Goal: Submit feedback/report problem: Submit feedback/report problem

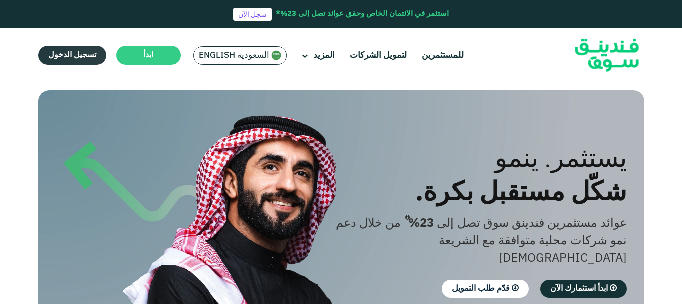
click at [71, 51] on link "تسجيل الدخول" at bounding box center [72, 55] width 68 height 19
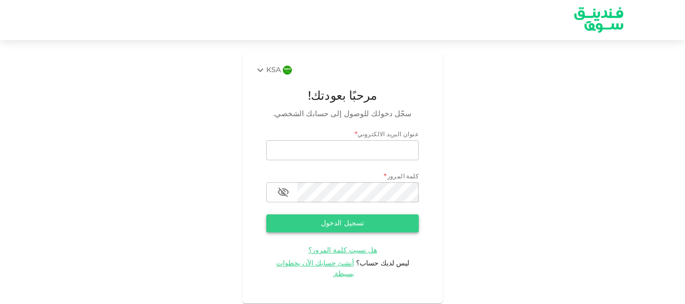
type input "[EMAIL_ADDRESS][DOMAIN_NAME]"
click at [303, 220] on button "تسجيل الدخول" at bounding box center [342, 224] width 152 height 18
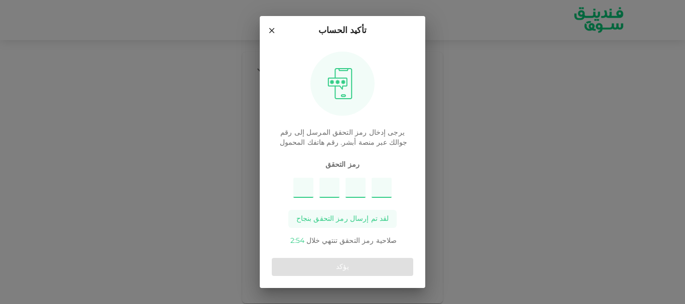
type input "8"
type input "2"
type input "9"
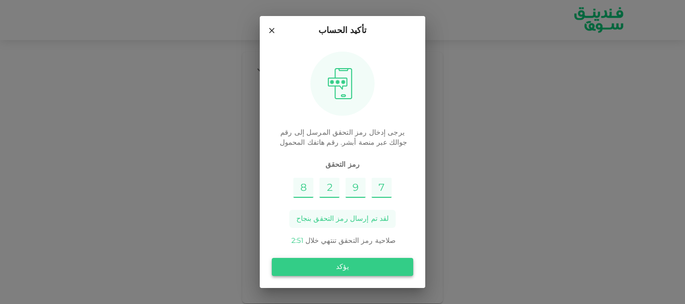
type input "7"
click at [302, 270] on button "يؤكد" at bounding box center [342, 267] width 141 height 18
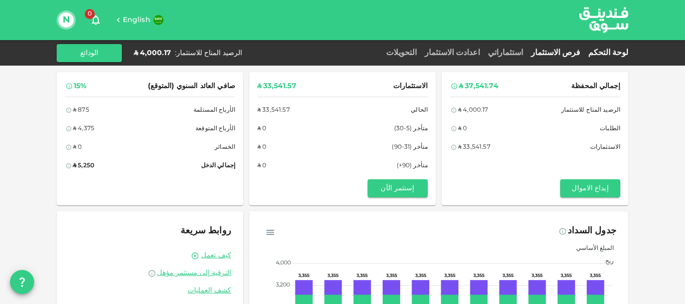
click at [579, 50] on link "فرص الاستثمار" at bounding box center [555, 53] width 57 height 8
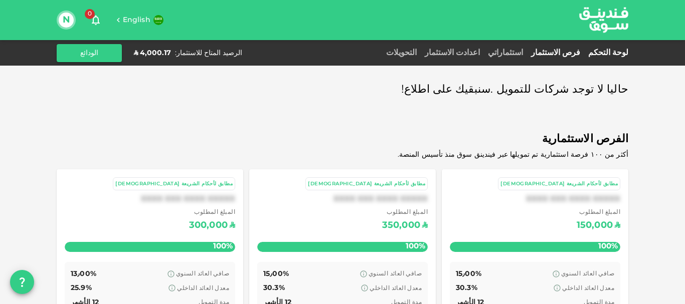
click at [615, 54] on link "لوحة التحكم" at bounding box center [606, 53] width 44 height 8
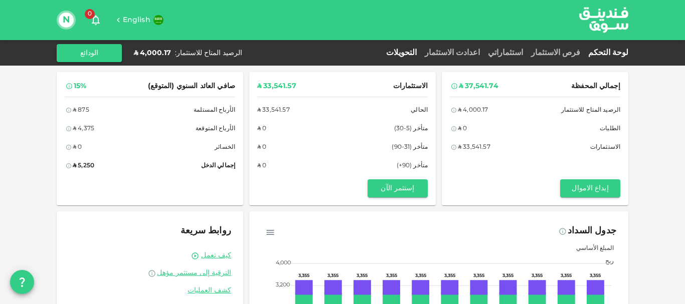
click at [420, 52] on link "التحويلات" at bounding box center [401, 53] width 39 height 8
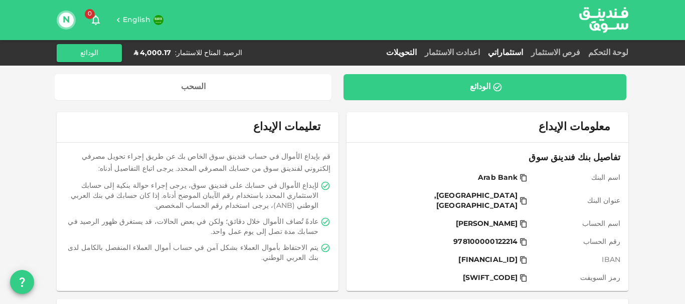
click at [520, 53] on link "استثماراتي" at bounding box center [505, 53] width 43 height 8
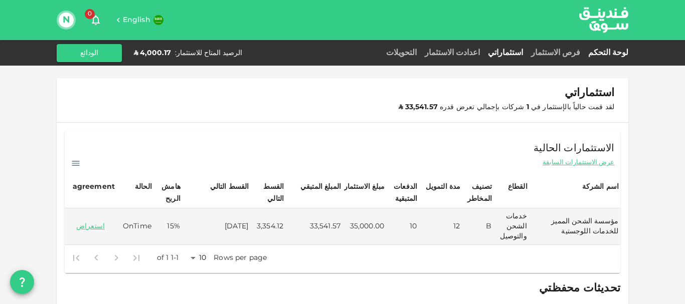
click at [605, 53] on link "لوحة التحكم" at bounding box center [606, 53] width 44 height 8
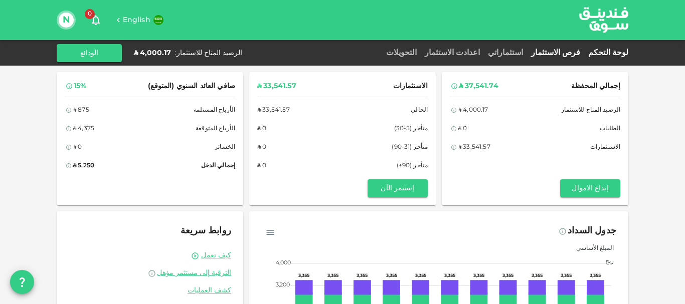
click at [572, 53] on link "فرص الاستثمار" at bounding box center [555, 53] width 57 height 8
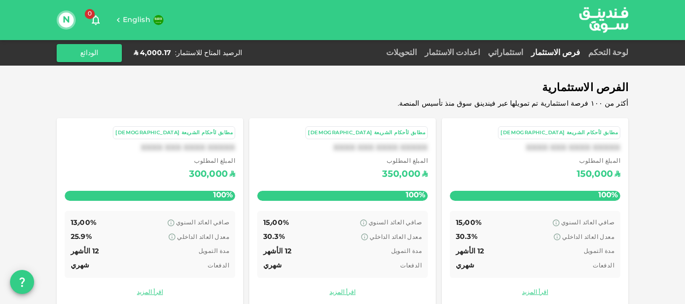
scroll to position [67, 0]
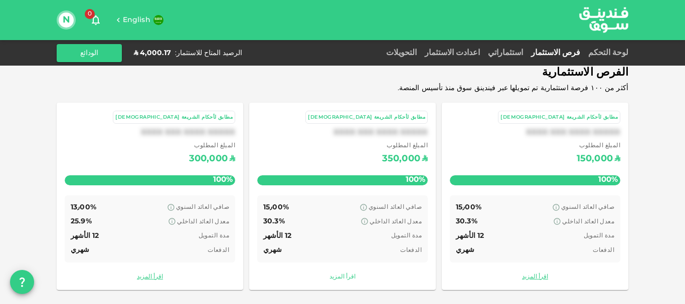
click at [347, 277] on link "اقرأ المزيد" at bounding box center [342, 278] width 170 height 10
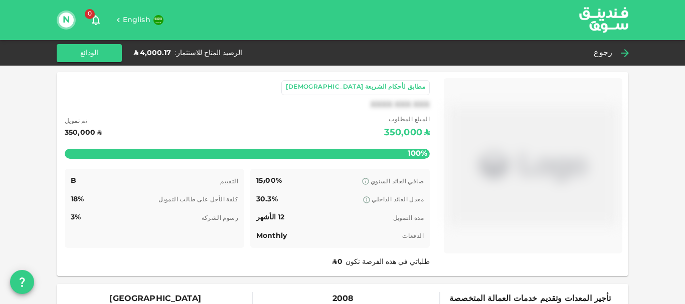
click at [615, 50] on div "رجوع" at bounding box center [608, 53] width 39 height 14
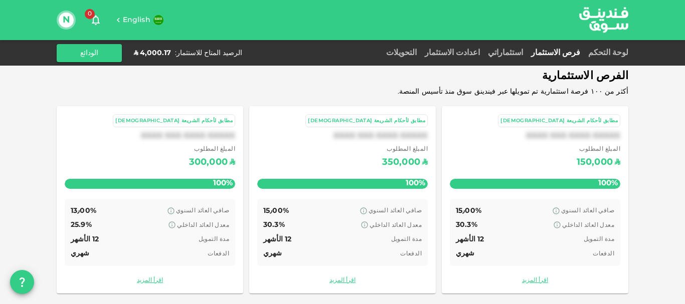
scroll to position [67, 0]
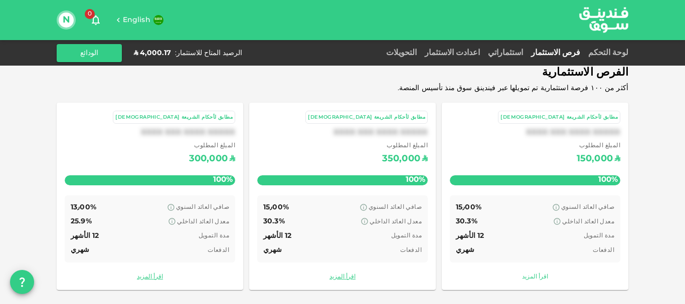
click at [538, 277] on link "اقرأ المزيد" at bounding box center [535, 278] width 170 height 10
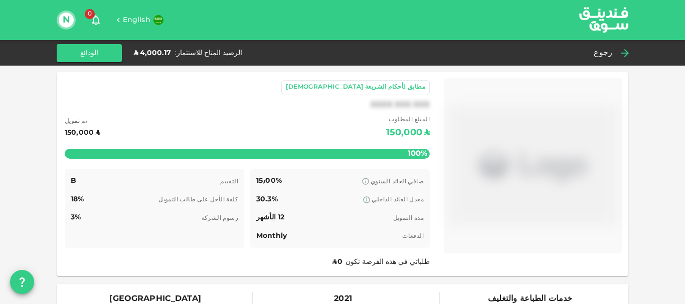
click at [606, 53] on span "رجوع" at bounding box center [602, 53] width 19 height 14
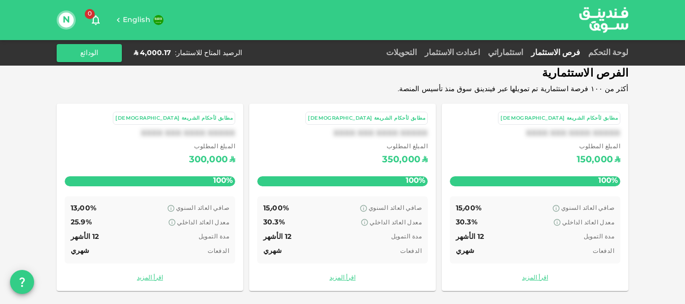
scroll to position [67, 0]
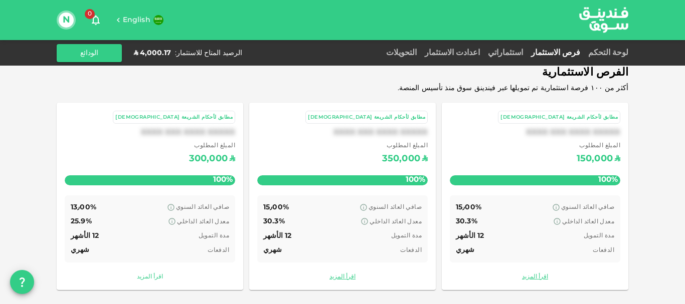
click at [151, 280] on link "اقرأ المزيد" at bounding box center [150, 278] width 170 height 10
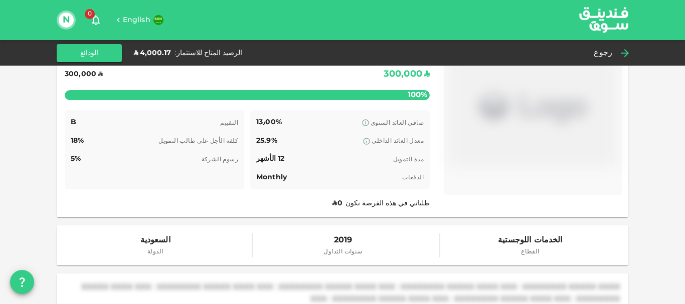
scroll to position [200, 0]
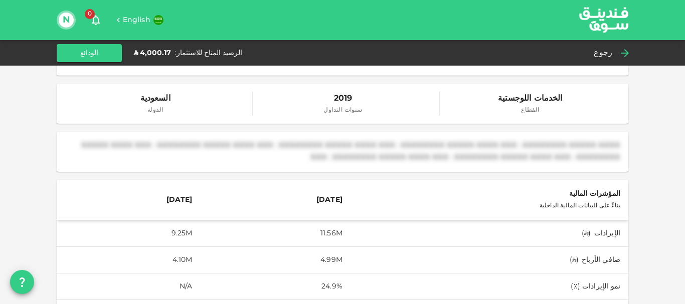
click at [534, 113] on span "القطاع" at bounding box center [530, 111] width 65 height 10
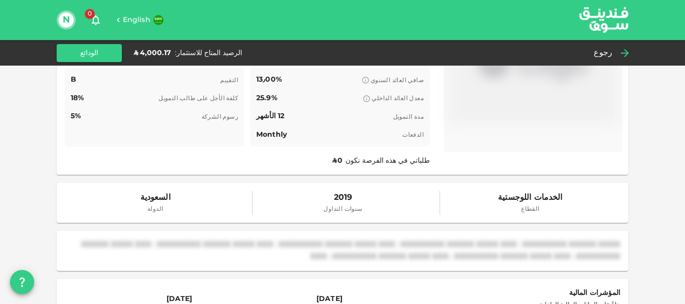
scroll to position [100, 0]
click at [613, 49] on div "رجوع" at bounding box center [608, 53] width 39 height 14
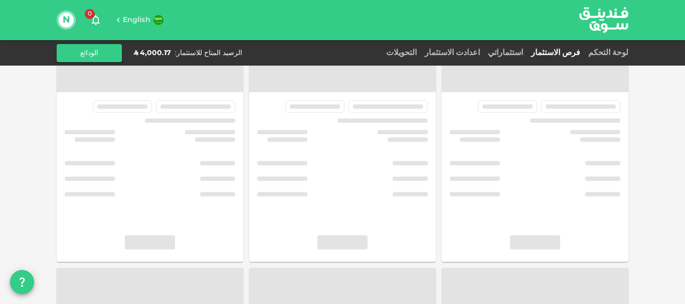
scroll to position [67, 0]
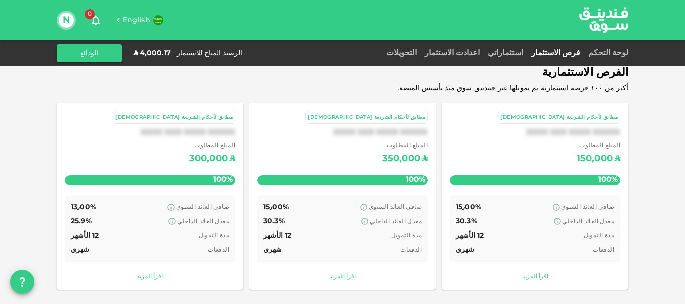
click at [20, 280] on icon "question" at bounding box center [23, 283] width 6 height 10
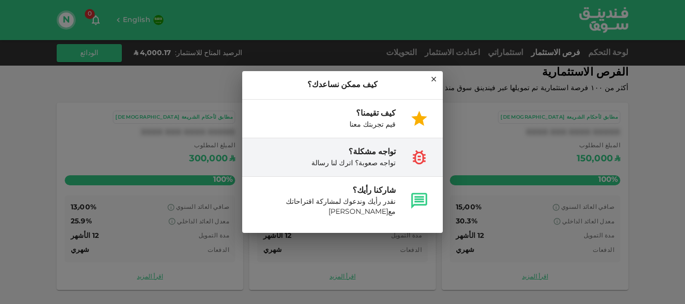
click at [330, 158] on div "تواجه مشكلة؟" at bounding box center [353, 152] width 84 height 12
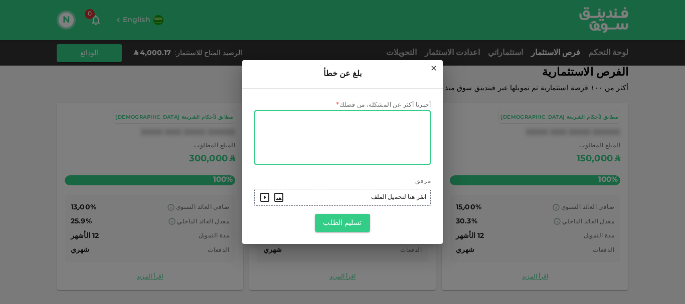
click at [360, 127] on textarea "أخبرنا أكثر عن المشكلة، من فضلك" at bounding box center [342, 138] width 162 height 46
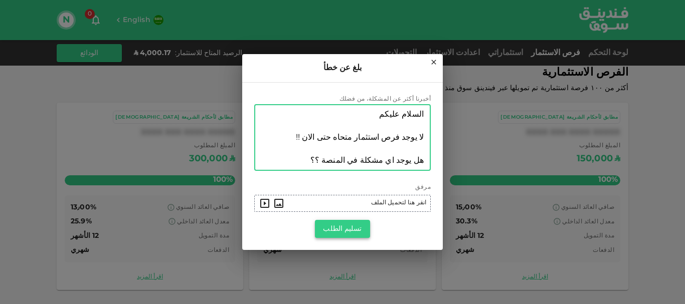
type textarea "السلام عليكم لا يوجد فرص استثمار متحاه حتى الان !! هل يوجد اي مشكلة في المنصة ؟؟"
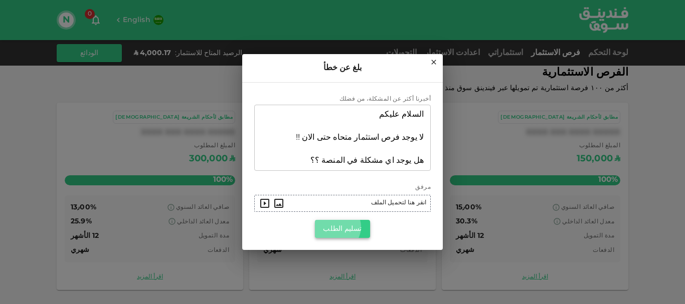
click at [341, 227] on button "تسليم الطلب" at bounding box center [342, 229] width 55 height 18
